Goal: Task Accomplishment & Management: Manage account settings

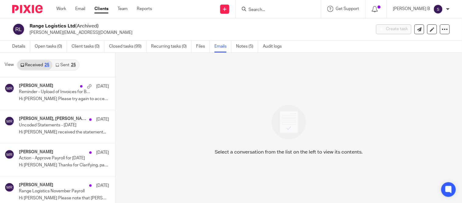
click at [434, 10] on img at bounding box center [438, 9] width 10 height 10
click at [427, 21] on li "My profile" at bounding box center [427, 24] width 40 height 9
click at [420, 25] on span "My profile" at bounding box center [424, 24] width 19 height 4
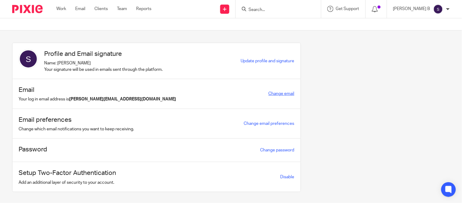
click at [272, 93] on link "Change email" at bounding box center [282, 93] width 26 height 4
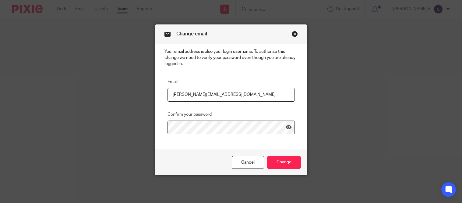
click at [206, 95] on input "[PERSON_NAME][EMAIL_ADDRESS][DOMAIN_NAME]" at bounding box center [231, 95] width 127 height 14
click at [207, 95] on input "[PERSON_NAME][EMAIL_ADDRESS][DOMAIN_NAME]" at bounding box center [231, 95] width 127 height 14
type input "subashree.b@riseaccounting.co.uk"
click at [287, 127] on icon at bounding box center [289, 127] width 6 height 6
click at [295, 170] on div "Cancel Change" at bounding box center [231, 162] width 152 height 26
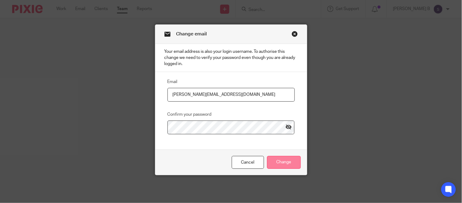
click at [283, 165] on input "Change" at bounding box center [284, 162] width 34 height 13
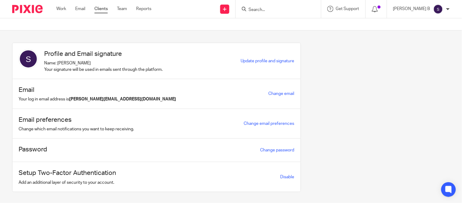
click at [103, 9] on link "Clients" at bounding box center [100, 9] width 13 height 6
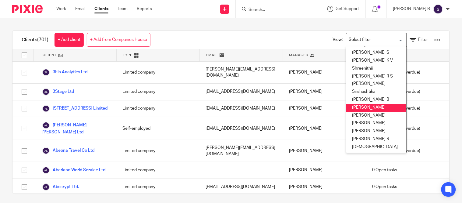
scroll to position [258, 0]
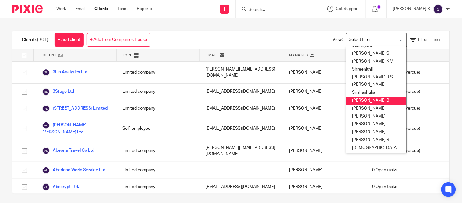
click at [372, 100] on li "[PERSON_NAME] B" at bounding box center [376, 101] width 60 height 8
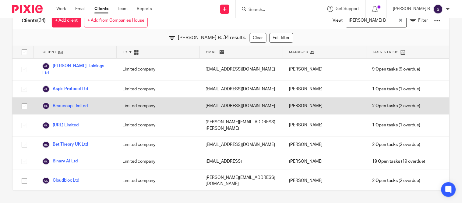
scroll to position [0, 0]
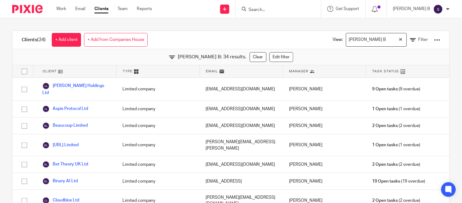
click at [309, 52] on div "Subashree B: 34 results. Clear Edit filter" at bounding box center [230, 57] width 437 height 16
click at [440, 6] on img at bounding box center [438, 9] width 10 height 10
click at [427, 33] on span "Email integration" at bounding box center [431, 33] width 32 height 4
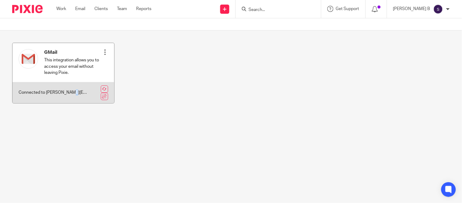
click at [71, 92] on p "Connected to [PERSON_NAME][EMAIL_ADDRESS][DOMAIN_NAME]" at bounding box center [55, 92] width 72 height 6
click at [102, 50] on div at bounding box center [105, 52] width 6 height 6
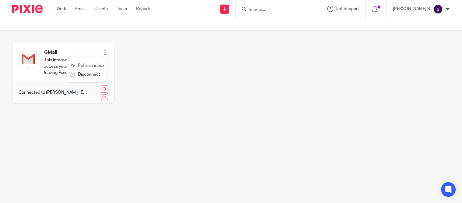
click at [99, 65] on link "Refresh inbox" at bounding box center [87, 65] width 34 height 9
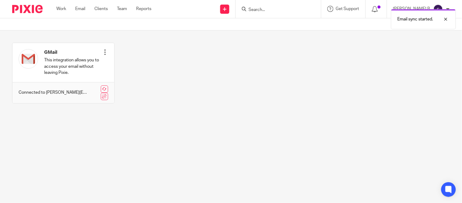
click at [333, 47] on div "GMail This integration allows you to access your email without leaving Pixie. R…" at bounding box center [226, 78] width 447 height 70
click at [447, 19] on div at bounding box center [441, 19] width 16 height 7
click at [441, 8] on img at bounding box center [438, 9] width 10 height 10
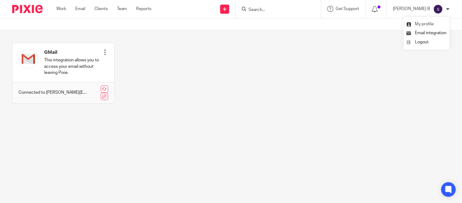
click at [430, 25] on span "My profile" at bounding box center [424, 24] width 19 height 4
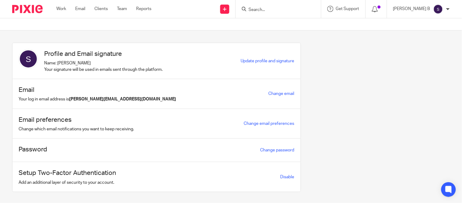
scroll to position [10, 0]
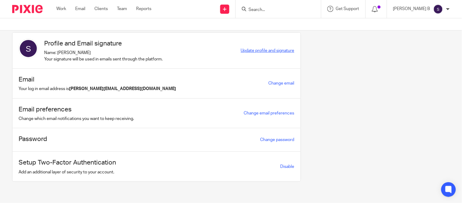
click at [246, 51] on span "Update profile and signature" at bounding box center [268, 50] width 54 height 4
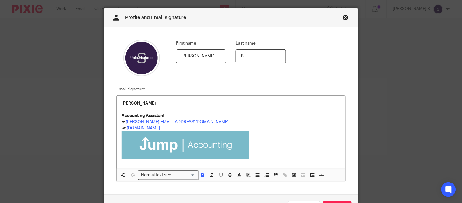
scroll to position [17, 0]
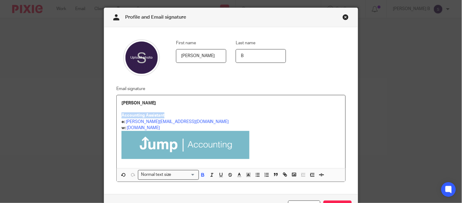
drag, startPoint x: 164, startPoint y: 115, endPoint x: 98, endPoint y: 115, distance: 65.8
click at [98, 115] on div "Profile and Email signature First name [PERSON_NAME] Last name B Email signatur…" at bounding box center [231, 101] width 462 height 203
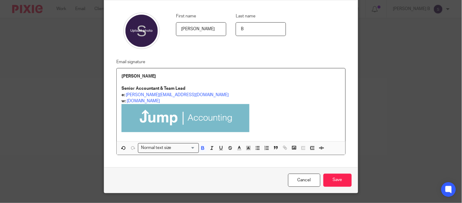
scroll to position [44, 0]
click at [341, 182] on input "Save" at bounding box center [337, 179] width 28 height 13
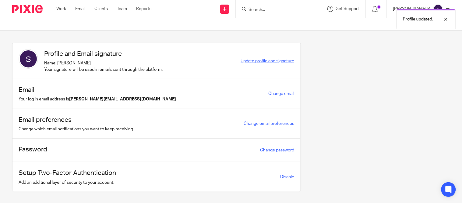
click at [266, 62] on span "Update profile and signature" at bounding box center [268, 61] width 54 height 4
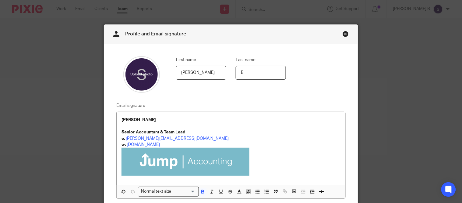
scroll to position [31, 0]
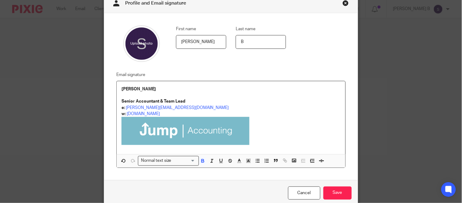
click at [197, 91] on p "Subashree" at bounding box center [231, 89] width 219 height 6
click at [160, 107] on link "subashree.b@jumpaccounting.co.uk" at bounding box center [177, 107] width 103 height 4
click at [133, 114] on link "jumpaccounting.co.uk" at bounding box center [143, 113] width 33 height 4
click at [209, 110] on p "e: subashree.b@riseaccounting.co.uk" at bounding box center [231, 107] width 219 height 6
click at [336, 192] on input "Save" at bounding box center [337, 192] width 28 height 13
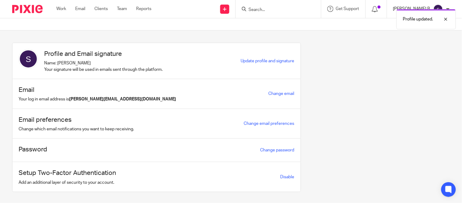
drag, startPoint x: 432, startPoint y: 3, endPoint x: 425, endPoint y: 5, distance: 7.0
click at [425, 5] on div "Subashree B My profile Email integration Logout" at bounding box center [421, 9] width 69 height 18
click at [425, 6] on p "[PERSON_NAME] B" at bounding box center [411, 9] width 37 height 6
click at [429, 34] on span "Email integration" at bounding box center [431, 33] width 32 height 4
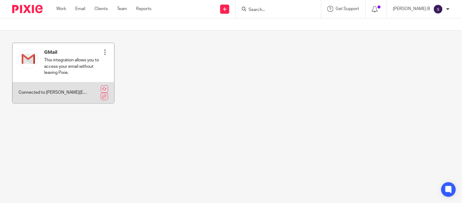
click at [102, 52] on div at bounding box center [105, 52] width 6 height 6
click at [104, 86] on link at bounding box center [104, 88] width 7 height 7
click at [102, 53] on div at bounding box center [105, 52] width 6 height 6
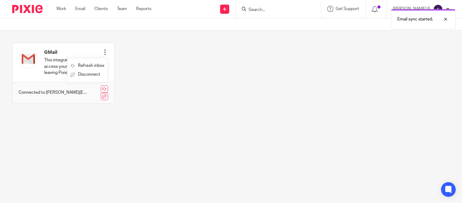
click at [421, 4] on div "[PERSON_NAME] B My profile Email integration Logout" at bounding box center [421, 9] width 69 height 18
click at [421, 6] on p "[PERSON_NAME] B" at bounding box center [411, 9] width 37 height 6
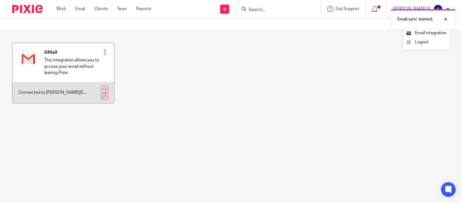
click at [102, 52] on div at bounding box center [105, 52] width 6 height 6
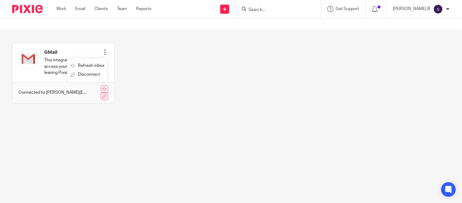
click at [436, 12] on img at bounding box center [438, 9] width 10 height 10
click at [421, 23] on span "My profile" at bounding box center [424, 24] width 19 height 4
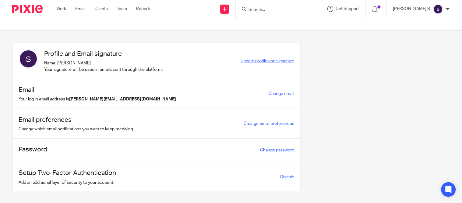
click at [277, 59] on span "Update profile and signature" at bounding box center [268, 61] width 54 height 4
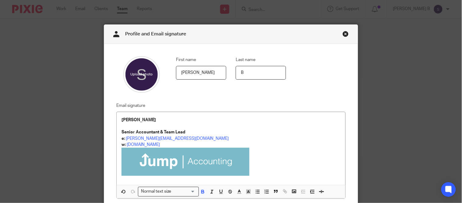
scroll to position [31, 0]
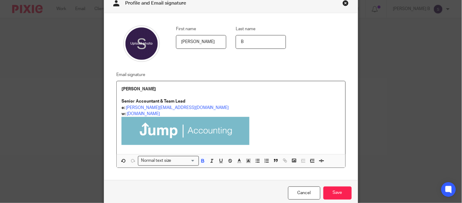
click at [221, 132] on img at bounding box center [186, 131] width 128 height 28
click at [254, 136] on p at bounding box center [231, 132] width 219 height 30
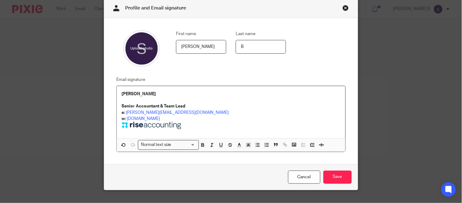
scroll to position [25, 0]
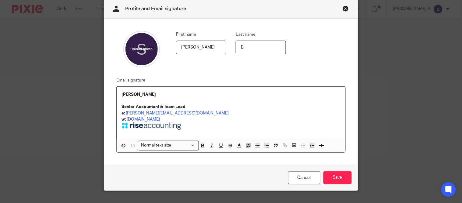
click at [166, 118] on p "w: riseaccounting.co.uk" at bounding box center [231, 119] width 219 height 6
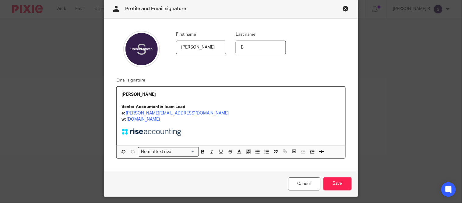
click at [235, 125] on p at bounding box center [231, 125] width 219 height 6
click at [333, 181] on input "Save" at bounding box center [337, 183] width 28 height 13
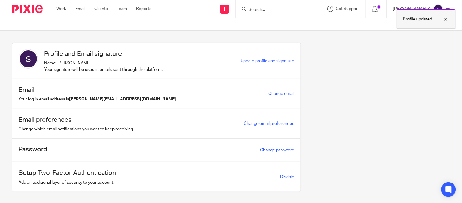
click at [443, 20] on div at bounding box center [441, 19] width 16 height 7
click at [435, 9] on img at bounding box center [438, 9] width 10 height 10
click at [428, 31] on span "Email integration" at bounding box center [431, 33] width 32 height 4
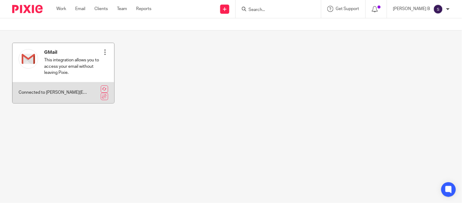
click at [107, 49] on div "GMail This integration allows you to access your email without leaving Pixie. R…" at bounding box center [63, 62] width 102 height 39
click at [103, 49] on div at bounding box center [105, 52] width 6 height 6
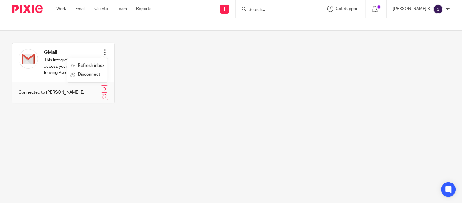
click at [160, 78] on div "GMail This integration allows you to access your email without leaving Pixie. R…" at bounding box center [226, 78] width 447 height 70
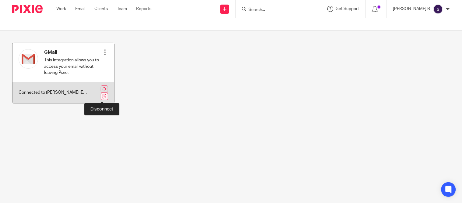
click at [103, 97] on link at bounding box center [104, 96] width 7 height 7
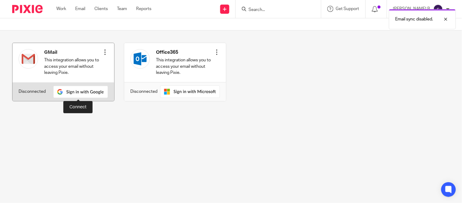
click at [86, 92] on img at bounding box center [80, 92] width 55 height 12
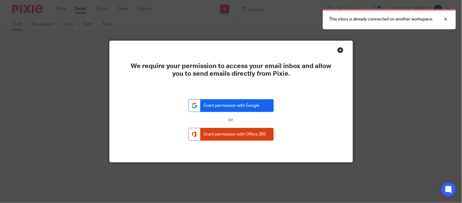
click at [253, 104] on link "Grant permission with Google" at bounding box center [231, 105] width 85 height 13
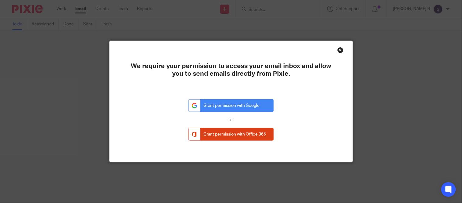
click at [340, 49] on div "Close this dialog window" at bounding box center [340, 50] width 6 height 6
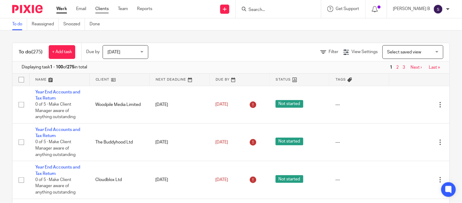
click at [102, 10] on link "Clients" at bounding box center [101, 9] width 13 height 6
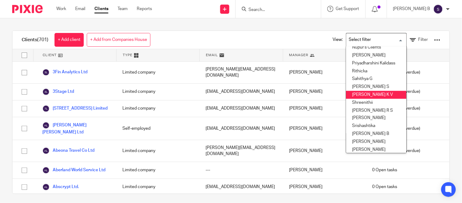
scroll to position [228, 0]
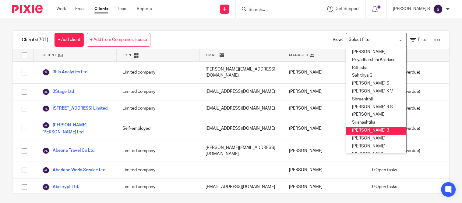
click at [374, 130] on li "[PERSON_NAME] B" at bounding box center [376, 131] width 60 height 8
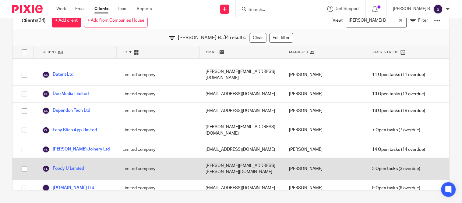
scroll to position [0, 0]
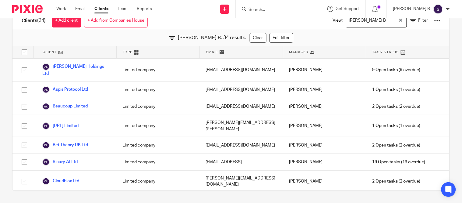
click at [357, 23] on div "[PERSON_NAME] B" at bounding box center [372, 20] width 52 height 12
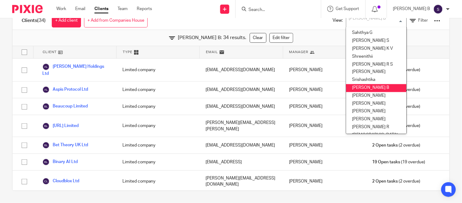
scroll to position [253, 0]
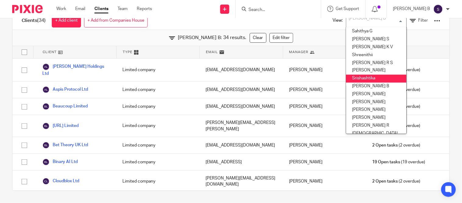
click at [363, 79] on li "Srishashtika" at bounding box center [376, 79] width 60 height 8
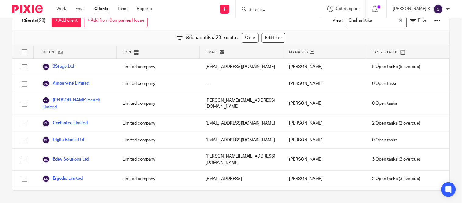
scroll to position [0, 0]
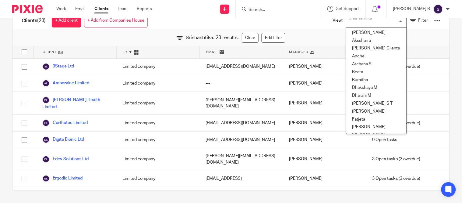
click at [358, 22] on div "Srishashtika" at bounding box center [375, 20] width 58 height 12
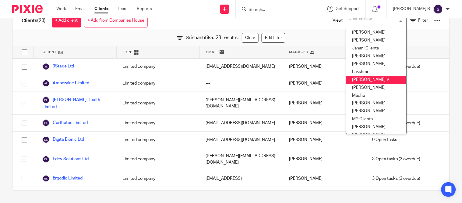
scroll to position [48, 0]
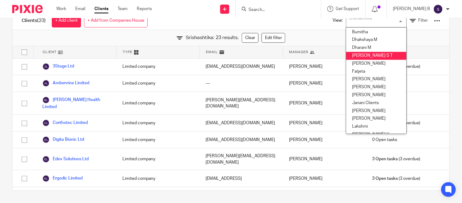
click at [361, 55] on li "Dhivya S T" at bounding box center [376, 56] width 60 height 8
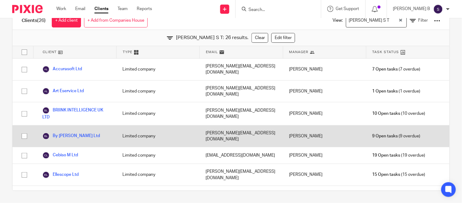
scroll to position [0, 0]
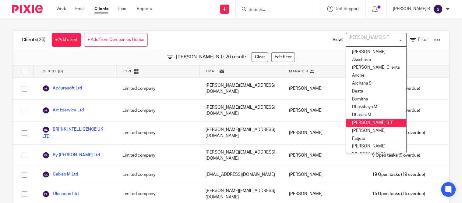
click at [346, 40] on div "Dhivya S T" at bounding box center [375, 39] width 58 height 12
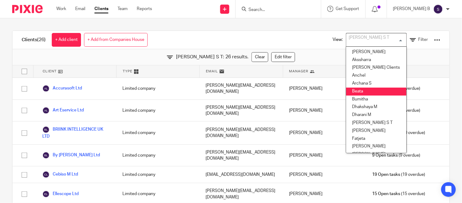
click at [359, 88] on li "Beata" at bounding box center [376, 91] width 60 height 8
